Goal: Navigation & Orientation: Find specific page/section

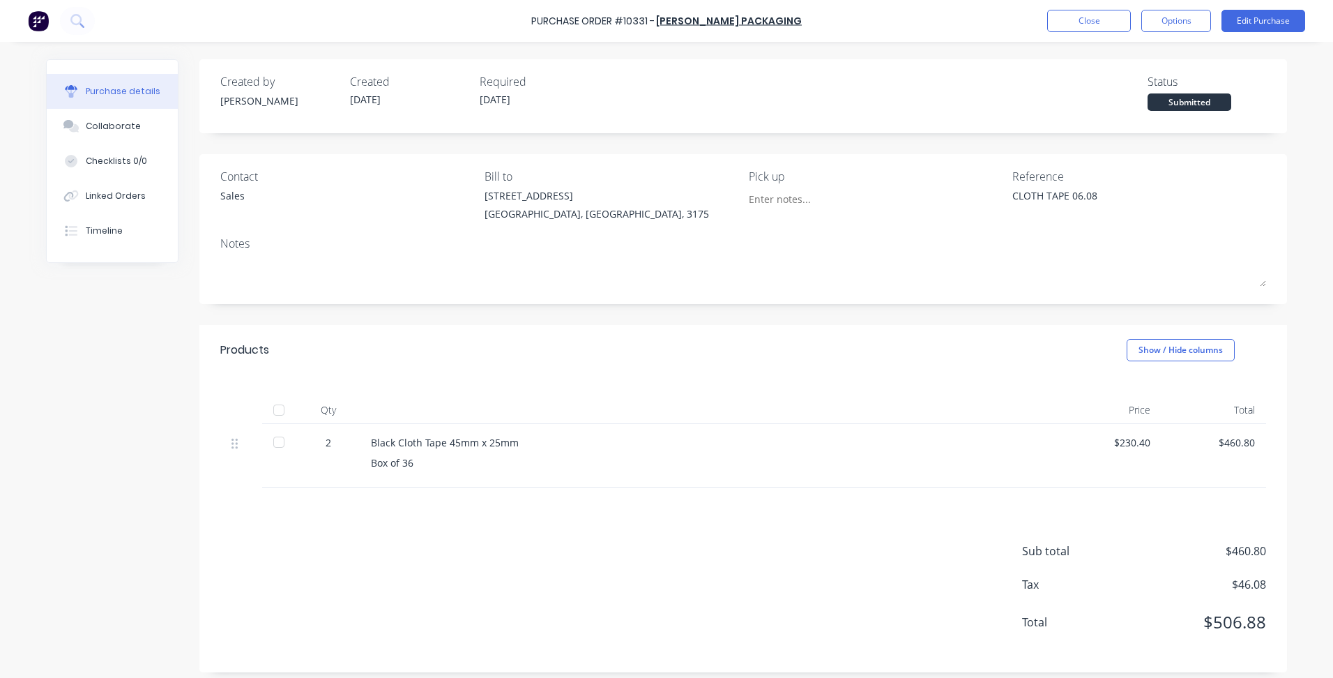
click at [1090, 22] on button "Close" at bounding box center [1089, 21] width 84 height 22
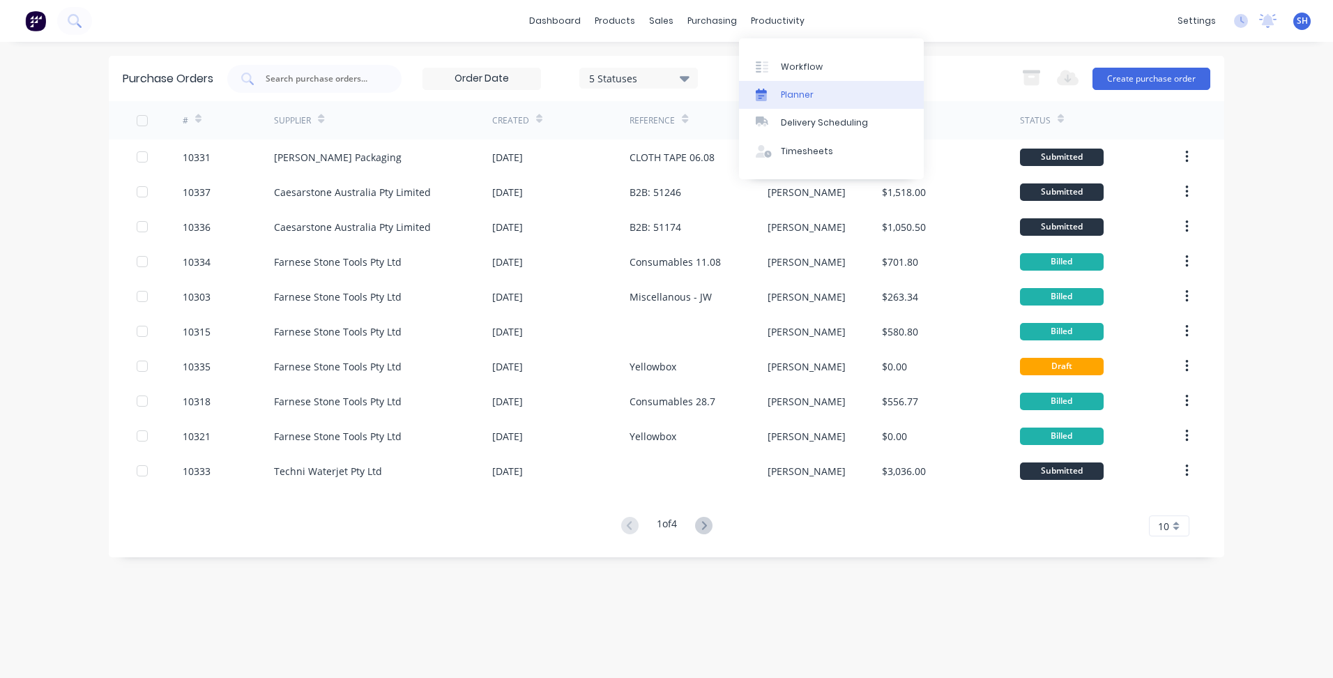
click at [809, 95] on div "Planner" at bounding box center [797, 95] width 33 height 13
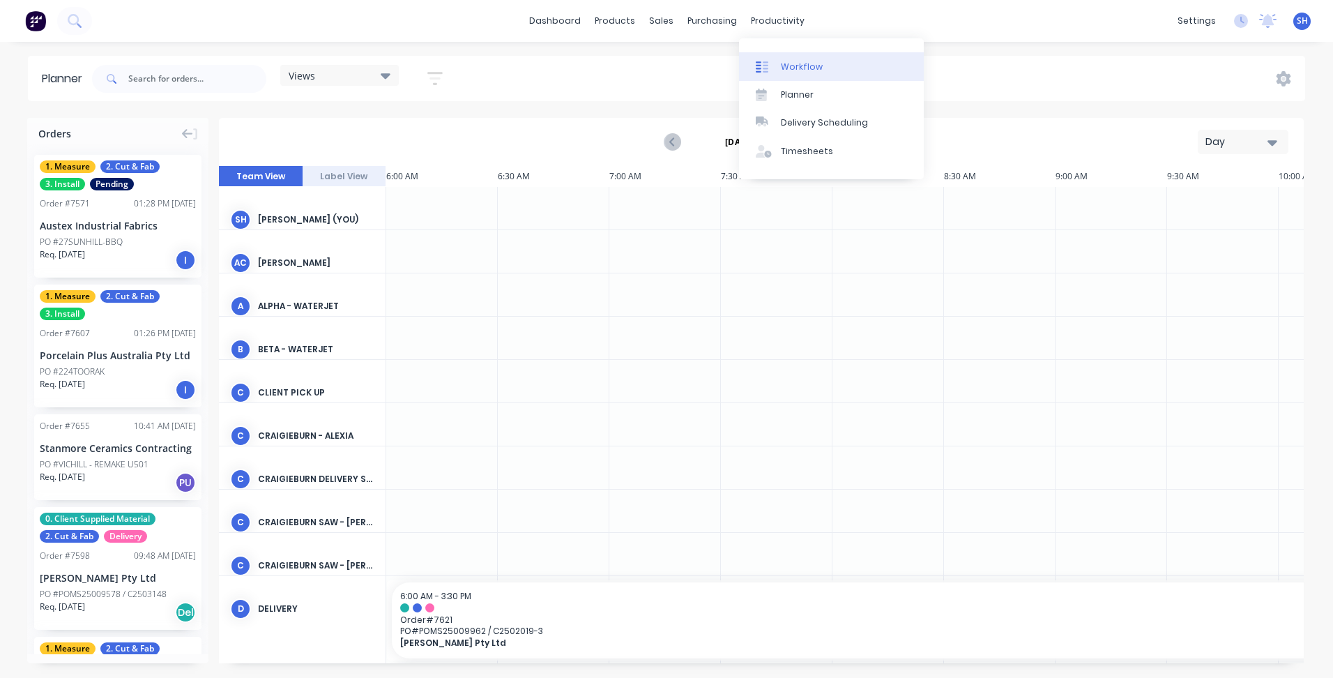
click at [789, 61] on div "Workflow" at bounding box center [802, 67] width 42 height 13
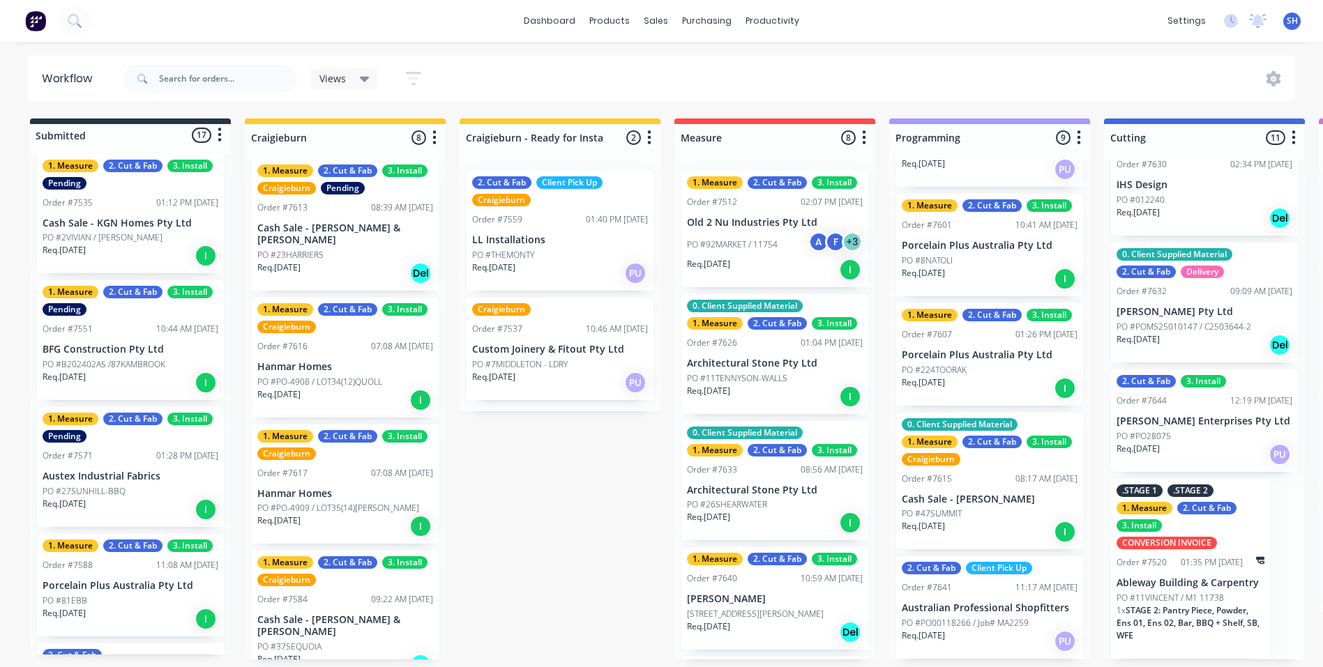
scroll to position [976, 0]
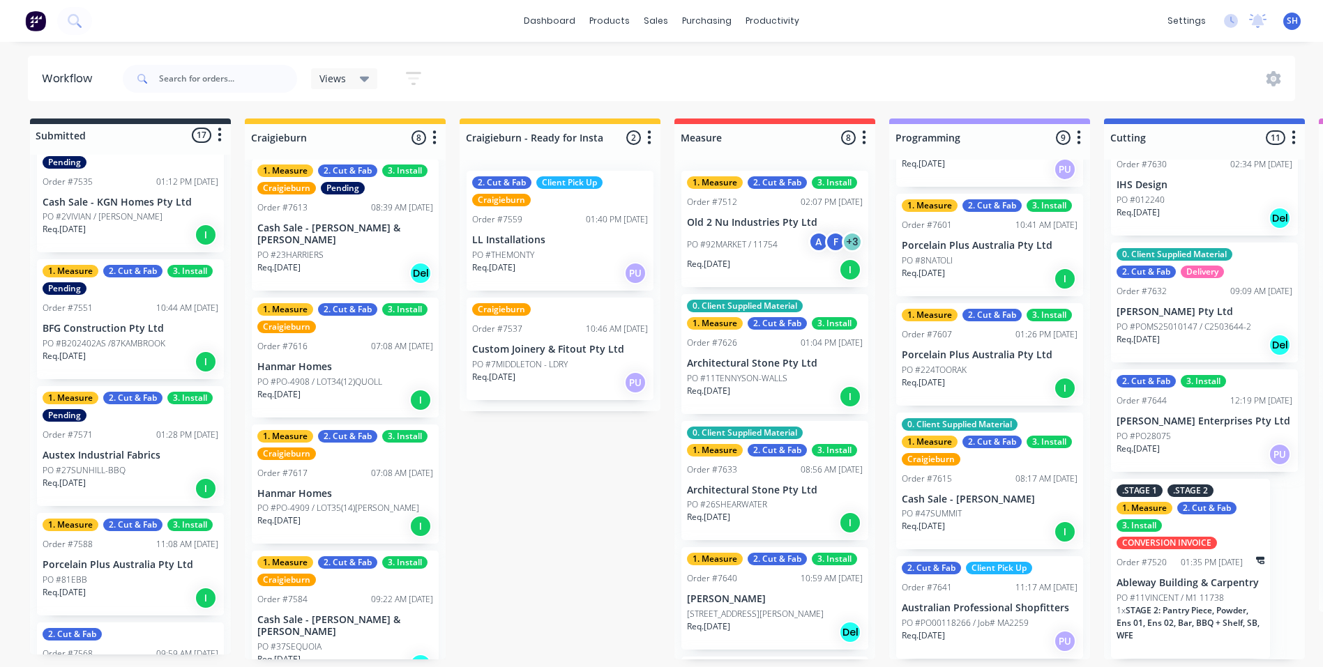
click at [119, 323] on p "BFG Construction Pty Ltd" at bounding box center [131, 329] width 176 height 12
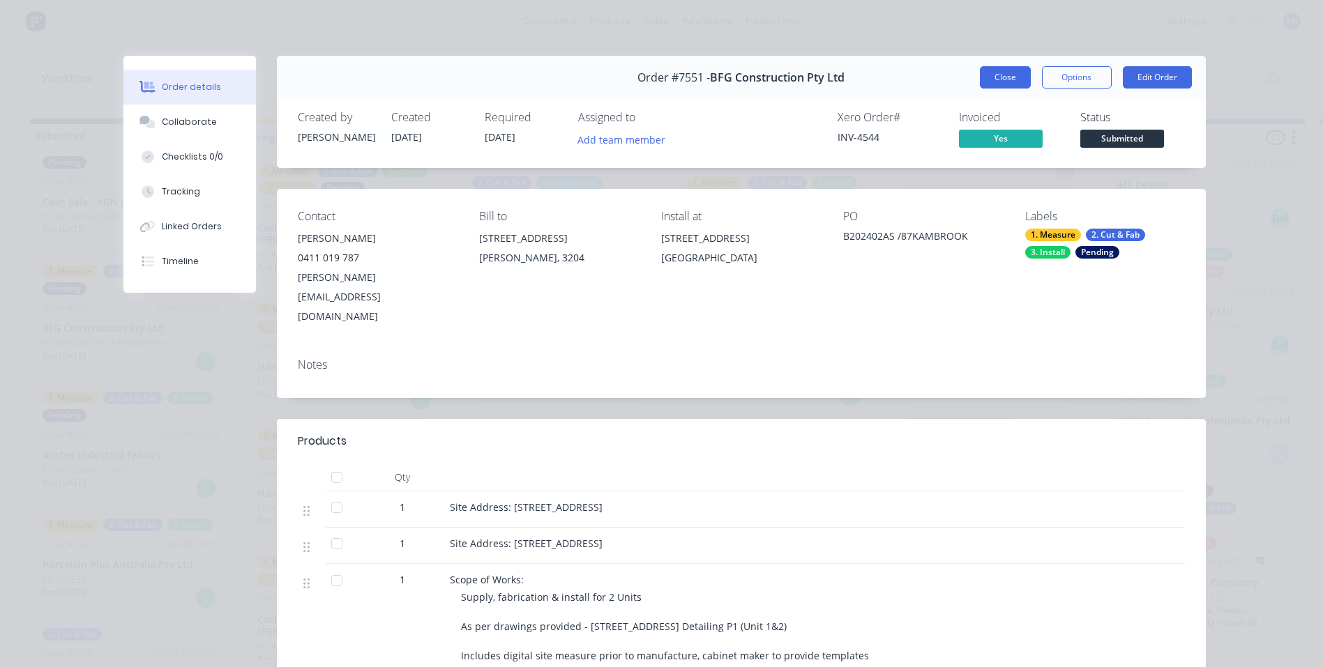
click at [994, 84] on button "Close" at bounding box center [1005, 77] width 51 height 22
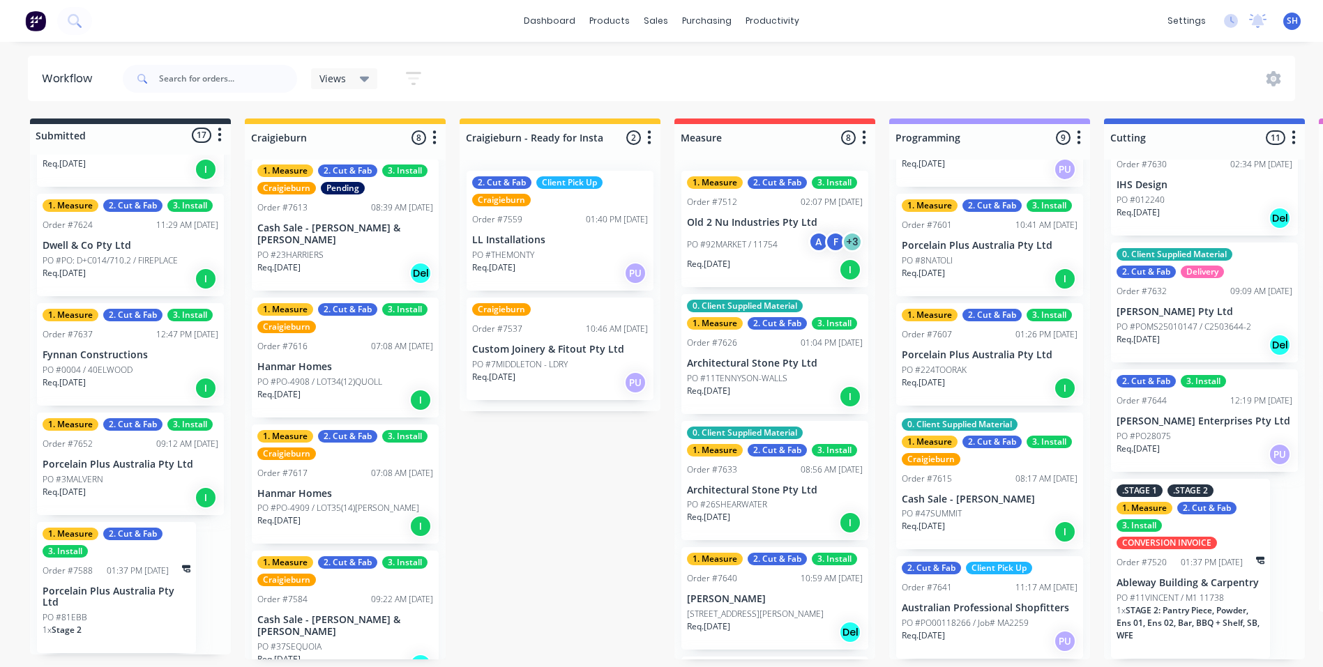
scroll to position [3, 0]
